Goal: Navigation & Orientation: Find specific page/section

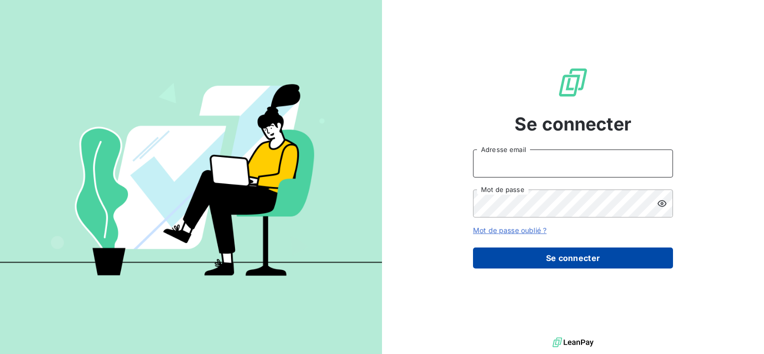
type input "bleseya@sba-compta.com"
click at [564, 261] on button "Se connecter" at bounding box center [573, 258] width 200 height 21
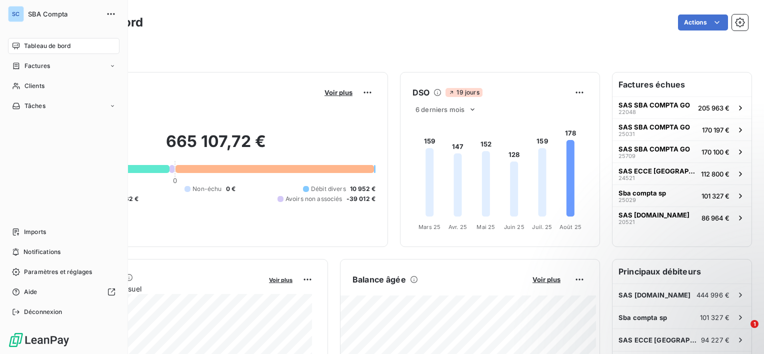
click at [42, 9] on div "SBA Compta" at bounding box center [73, 14] width 91 height 16
click at [40, 83] on span "Clients" at bounding box center [35, 86] width 20 height 9
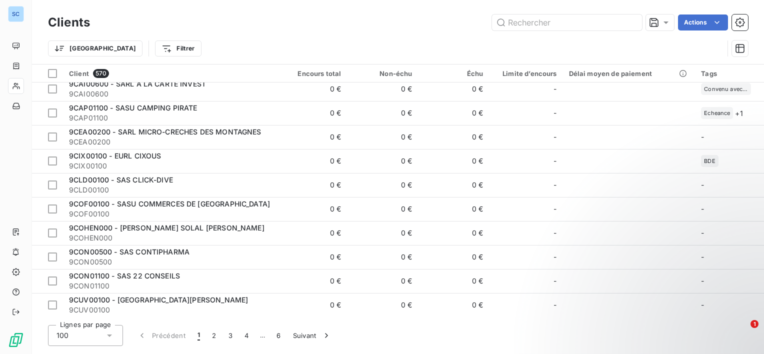
scroll to position [650, 0]
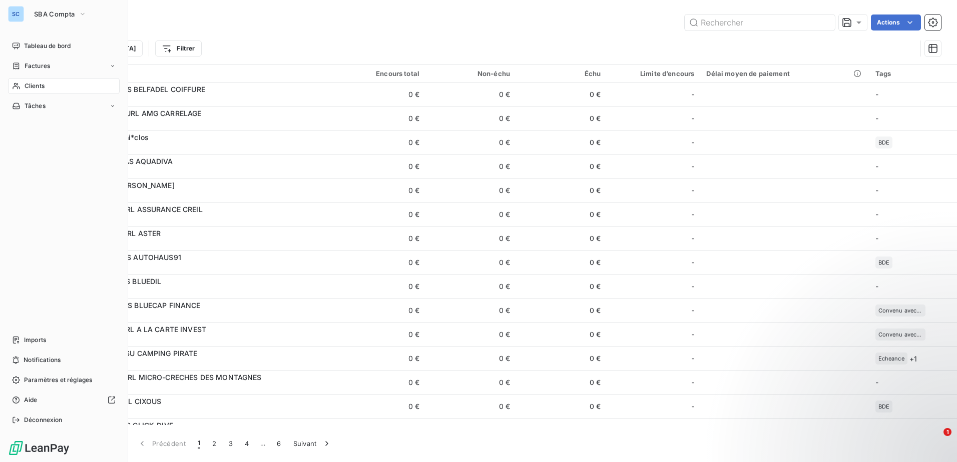
click at [18, 14] on div "SC" at bounding box center [16, 14] width 16 height 16
click at [80, 12] on icon "button" at bounding box center [83, 14] width 8 height 10
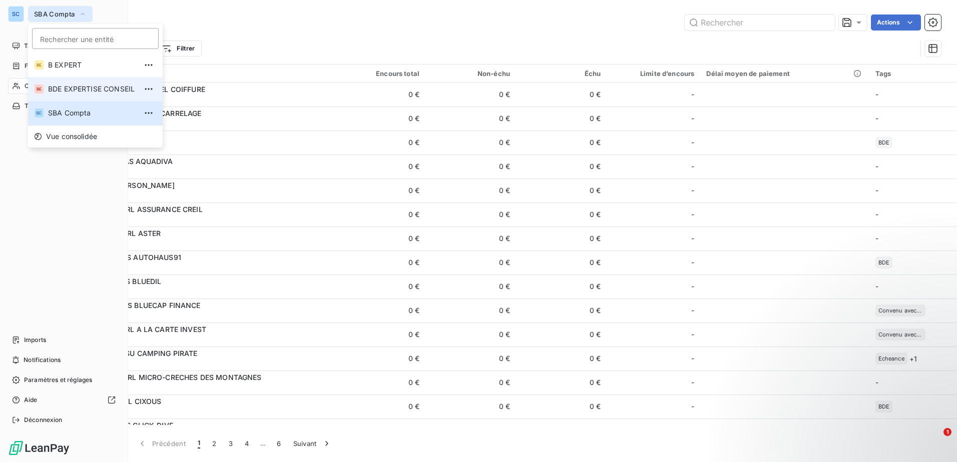
click at [91, 91] on span "BDE EXPERTISE CONSEIL" at bounding box center [92, 89] width 89 height 10
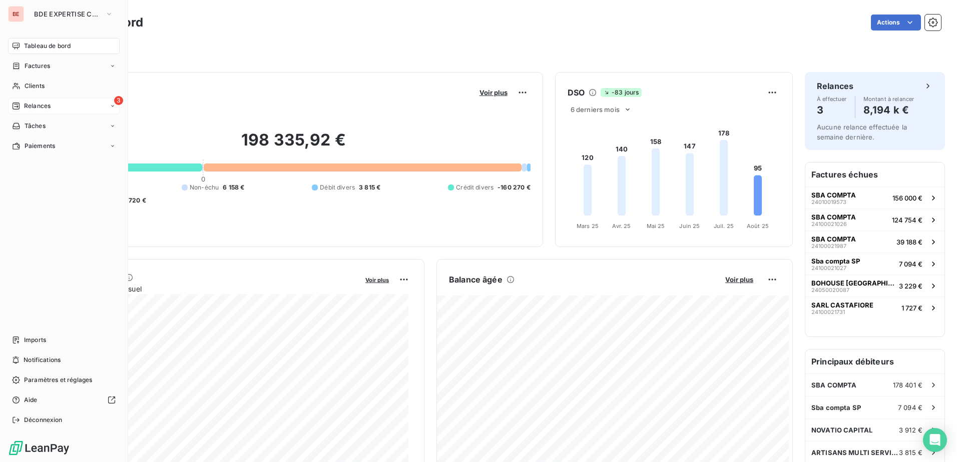
click at [61, 105] on div "3 Relances" at bounding box center [64, 106] width 112 height 16
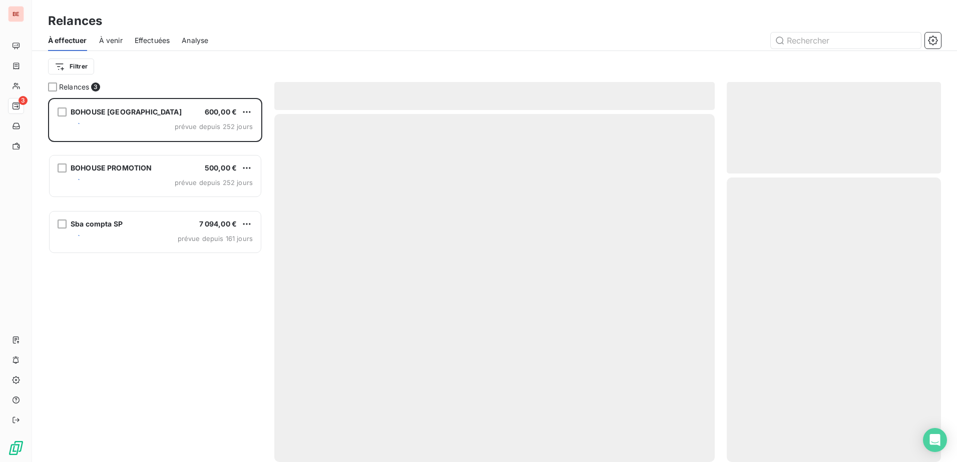
scroll to position [357, 207]
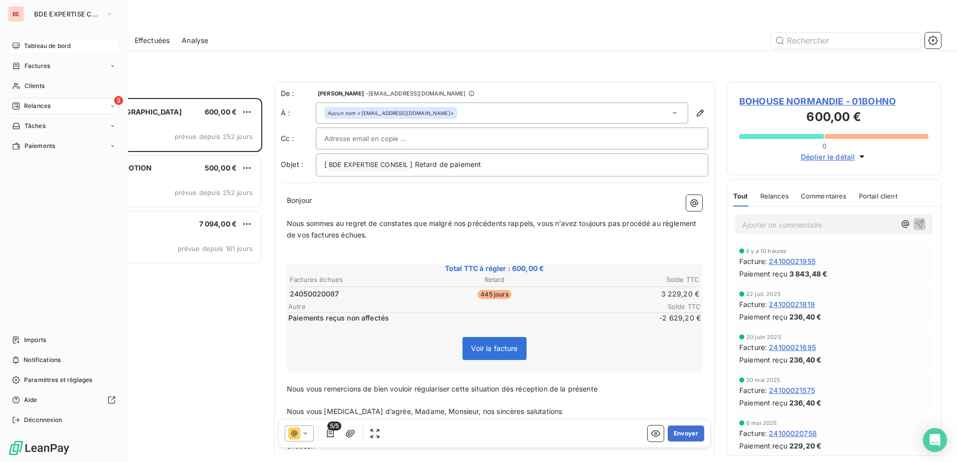
click at [75, 40] on div "Tableau de bord" at bounding box center [64, 46] width 112 height 16
